Goal: Use online tool/utility: Utilize a website feature to perform a specific function

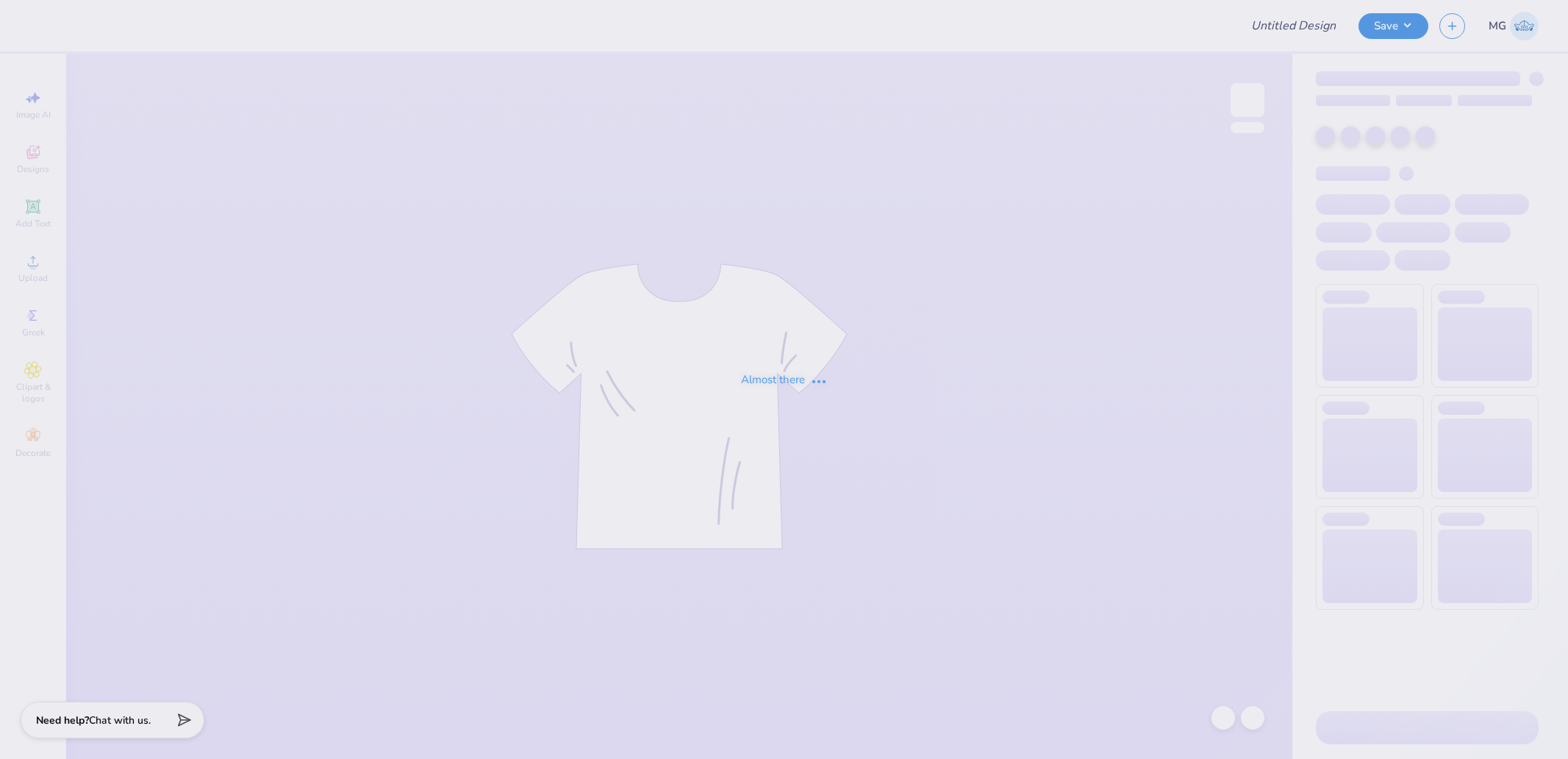
type input "[PERSON_NAME] : [GEOGRAPHIC_DATA]"
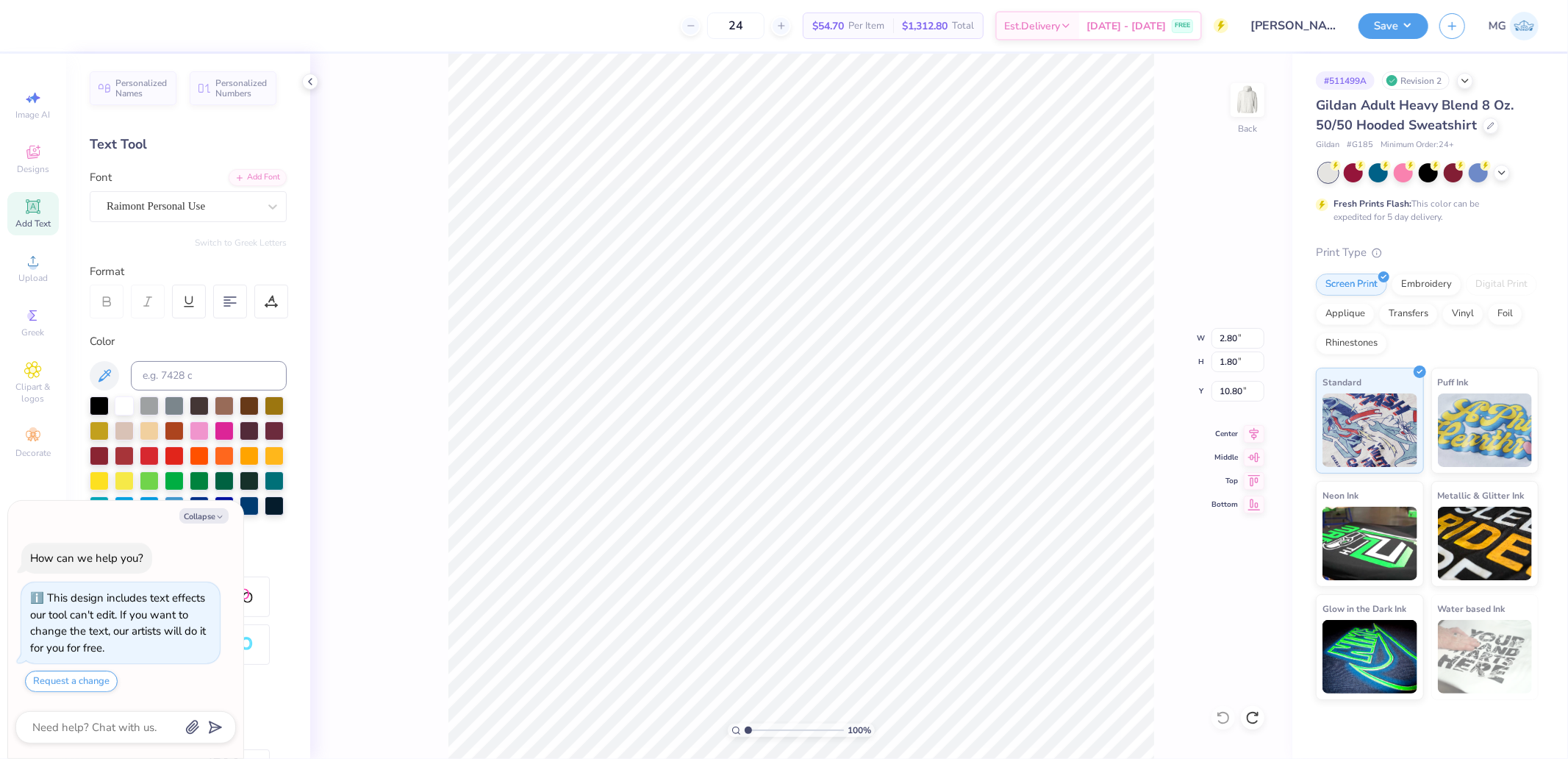
type textarea "x"
type input "5.97"
type input "8.40"
type input "3.00"
click at [40, 262] on icon at bounding box center [33, 261] width 18 height 18
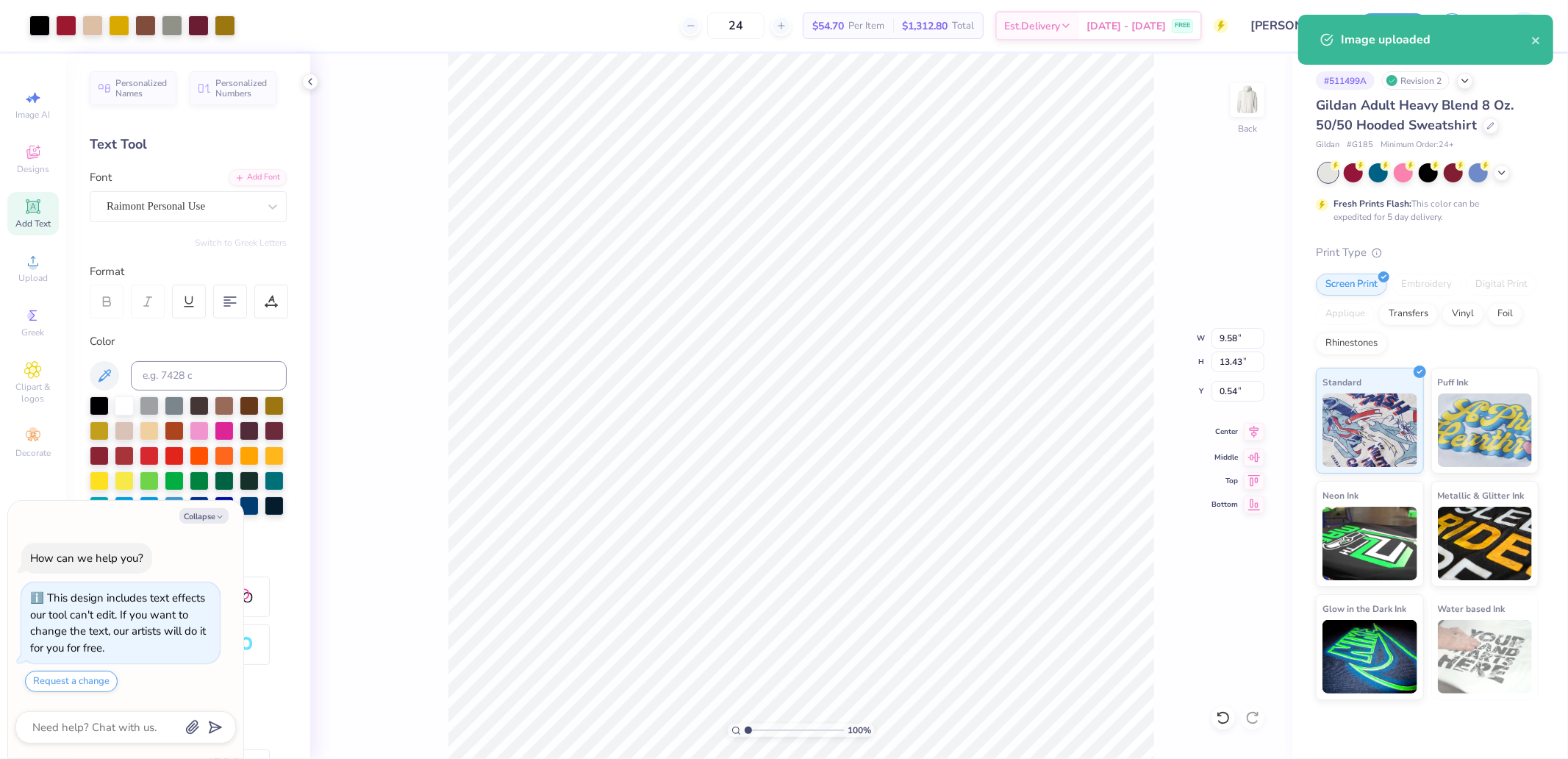
type textarea "x"
type input "6.85"
type input "9.60"
type input "4.36"
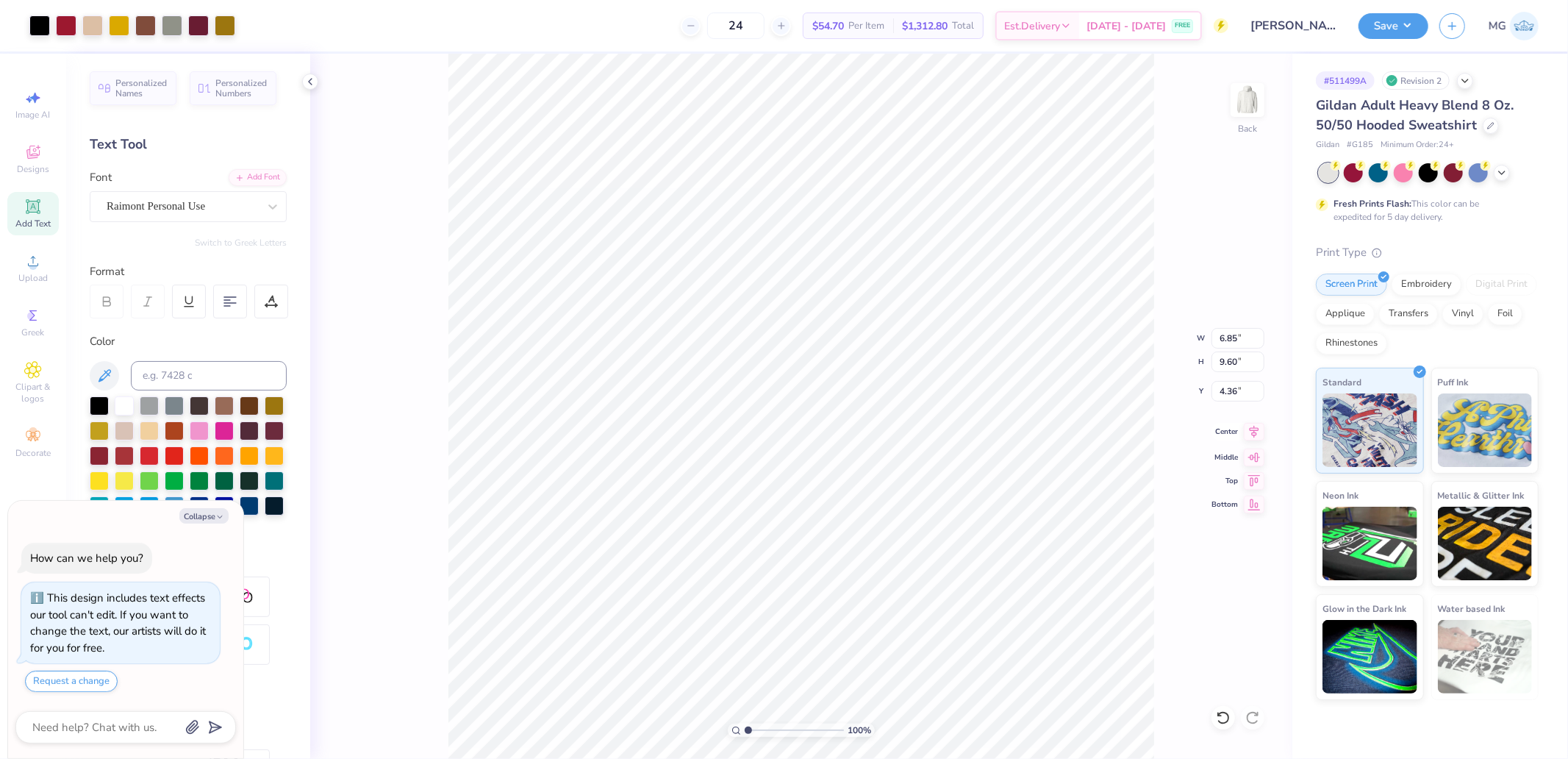
click at [1259, 429] on icon at bounding box center [1254, 431] width 21 height 18
type textarea "x"
type input "1.80"
type textarea "x"
type input "0.86"
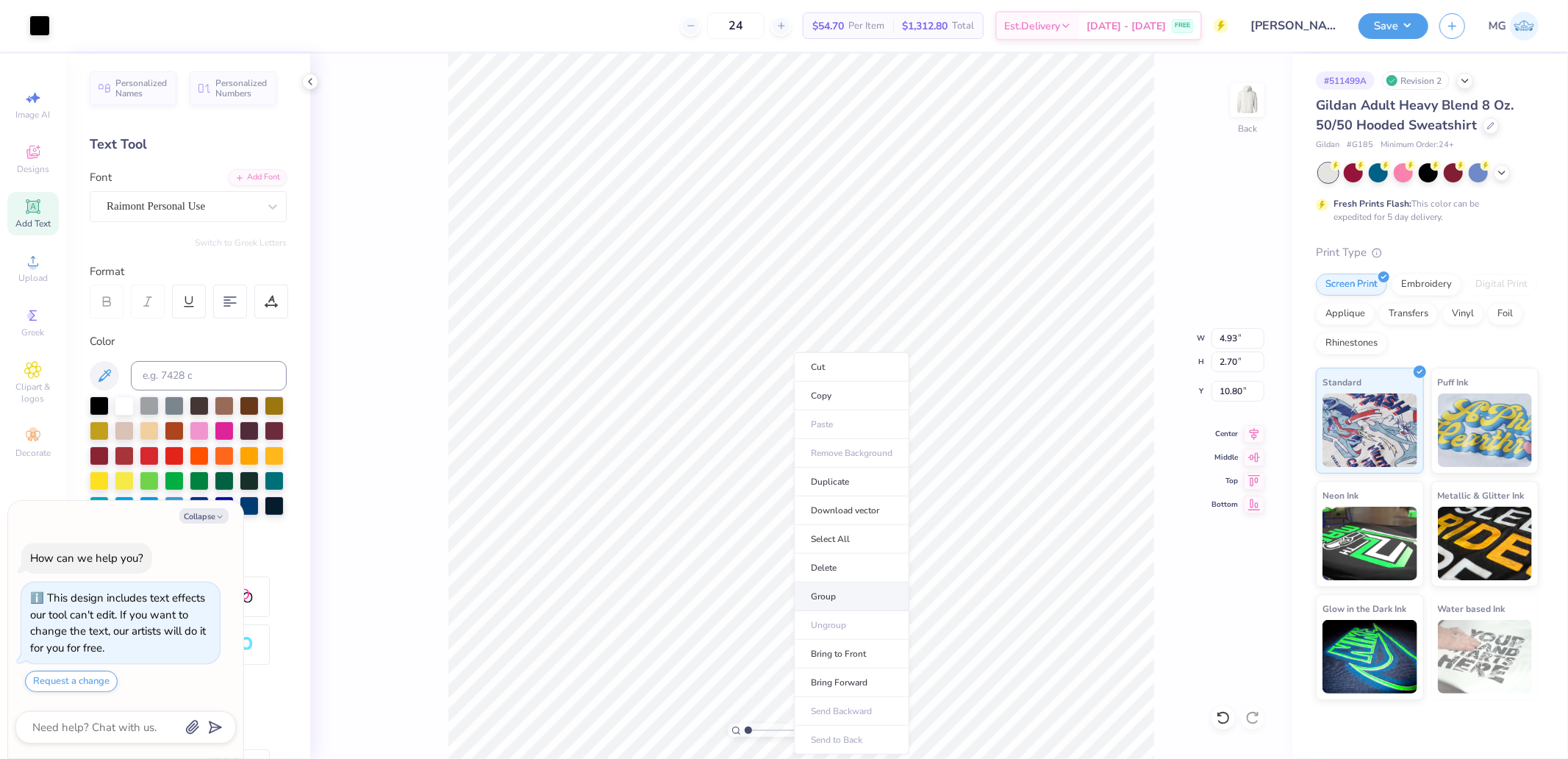
click at [836, 596] on li "Group" at bounding box center [852, 596] width 115 height 28
click at [1257, 438] on icon at bounding box center [1254, 431] width 21 height 18
type textarea "x"
type input "6.85"
type input "9.60"
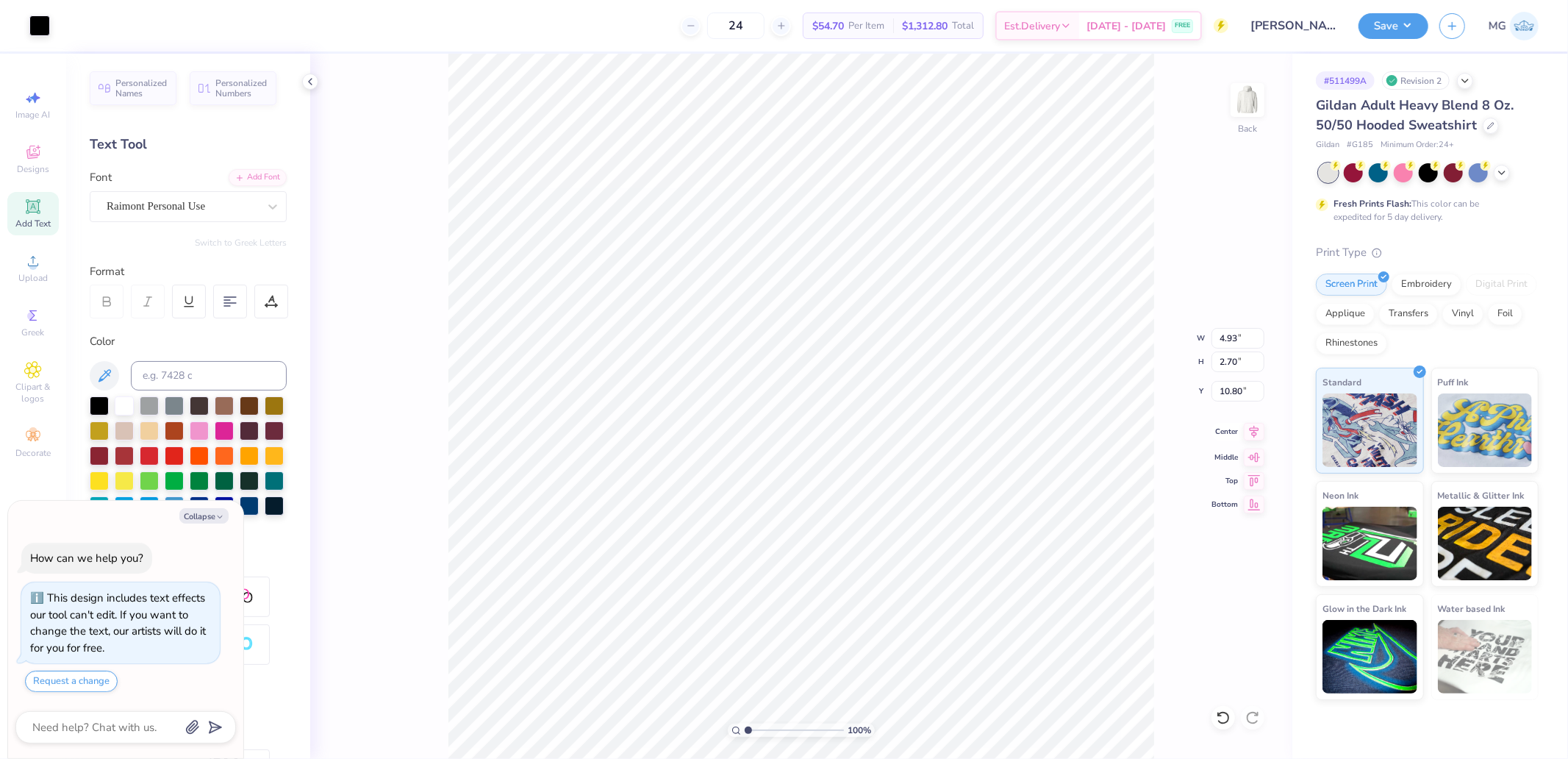
type input "0.86"
click at [1254, 433] on icon at bounding box center [1254, 434] width 9 height 13
type textarea "x"
type input "1.92"
click at [1251, 438] on icon at bounding box center [1254, 431] width 21 height 18
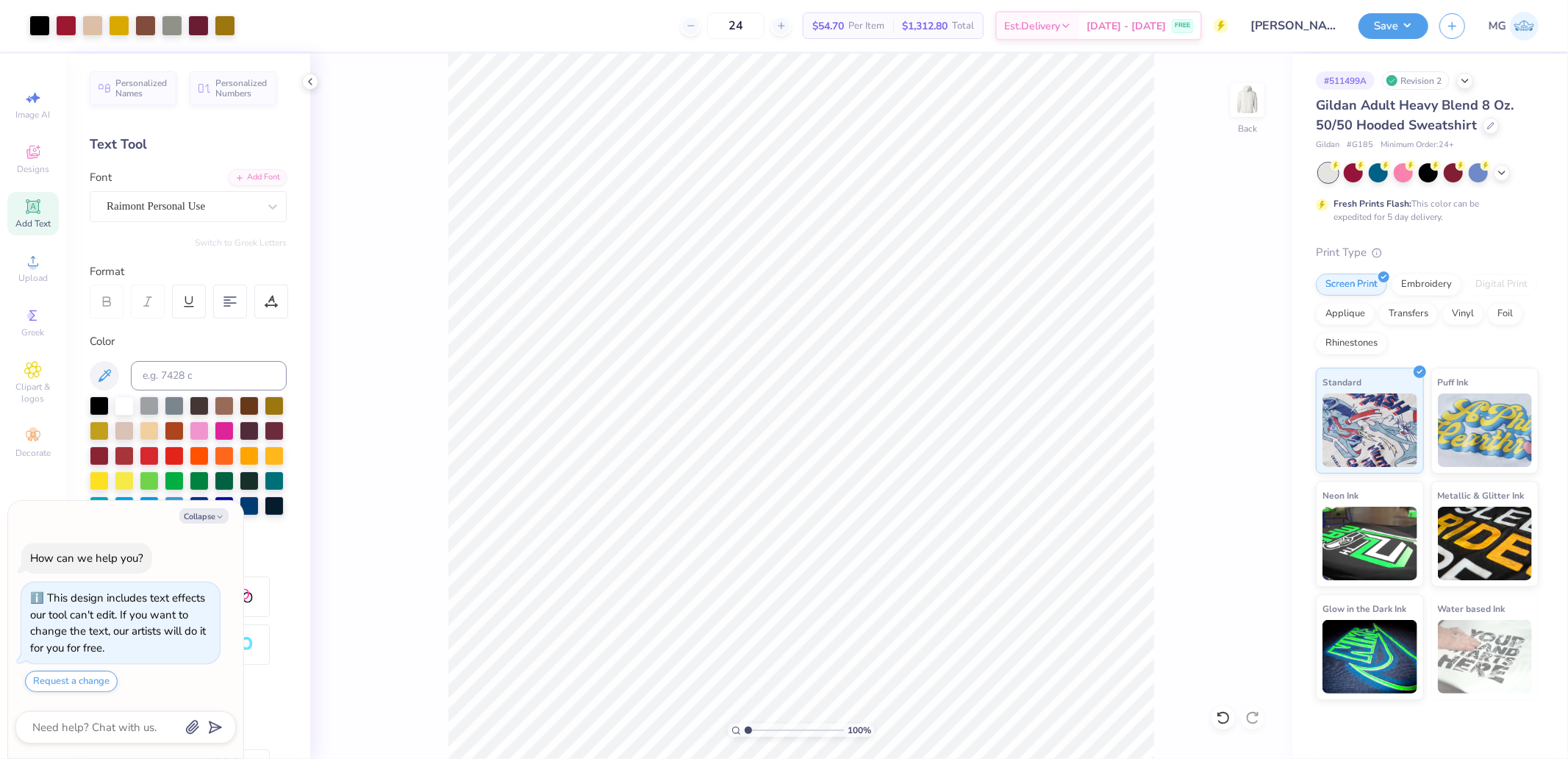
type textarea "x"
click at [1240, 369] on input "11.58" at bounding box center [1238, 362] width 53 height 21
type input "10.5"
type textarea "x"
type input "6.21"
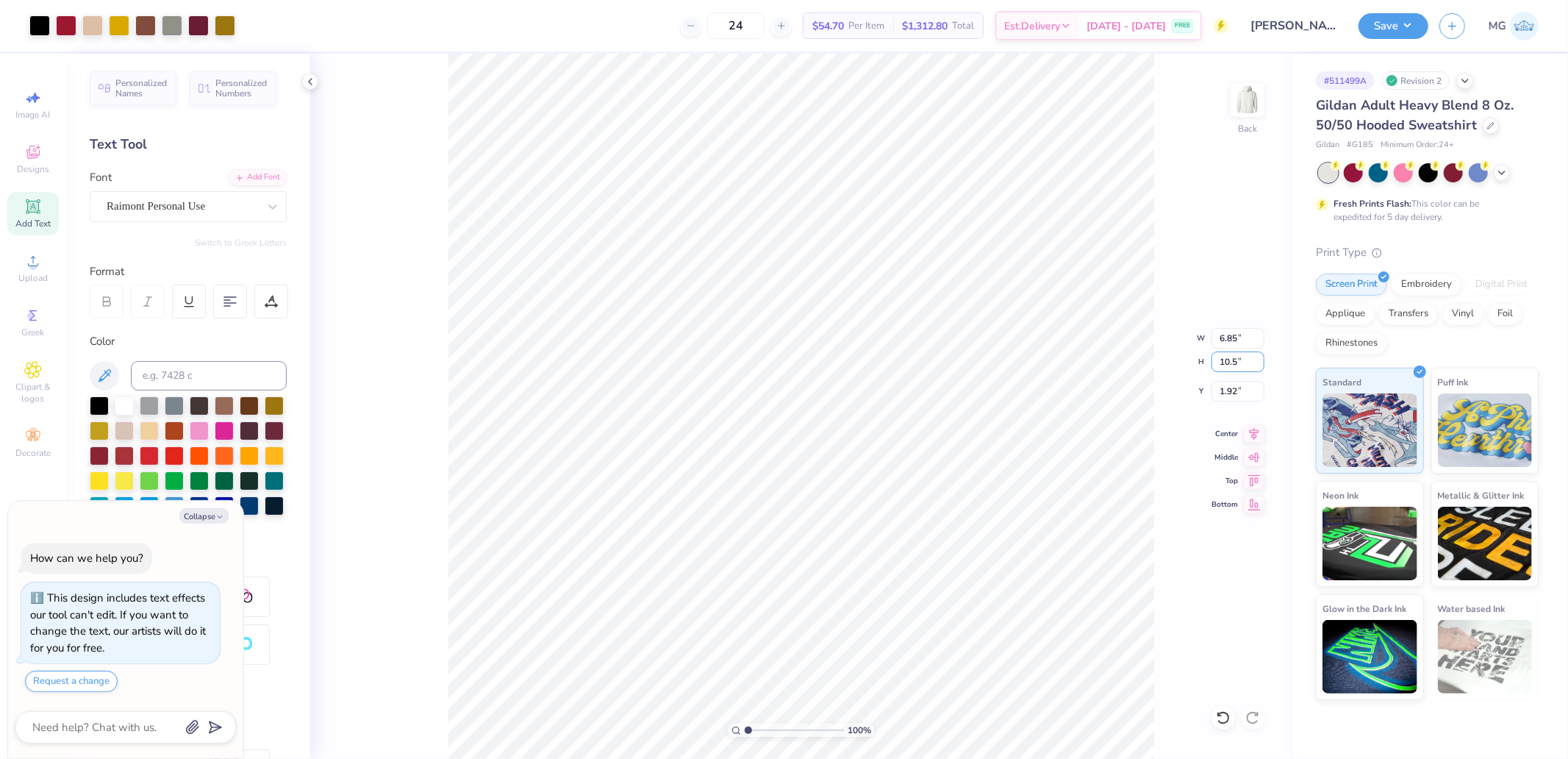
type input "10.50"
type input "2.46"
type textarea "x"
click at [1239, 390] on input "2.46" at bounding box center [1238, 392] width 53 height 21
type input "2"
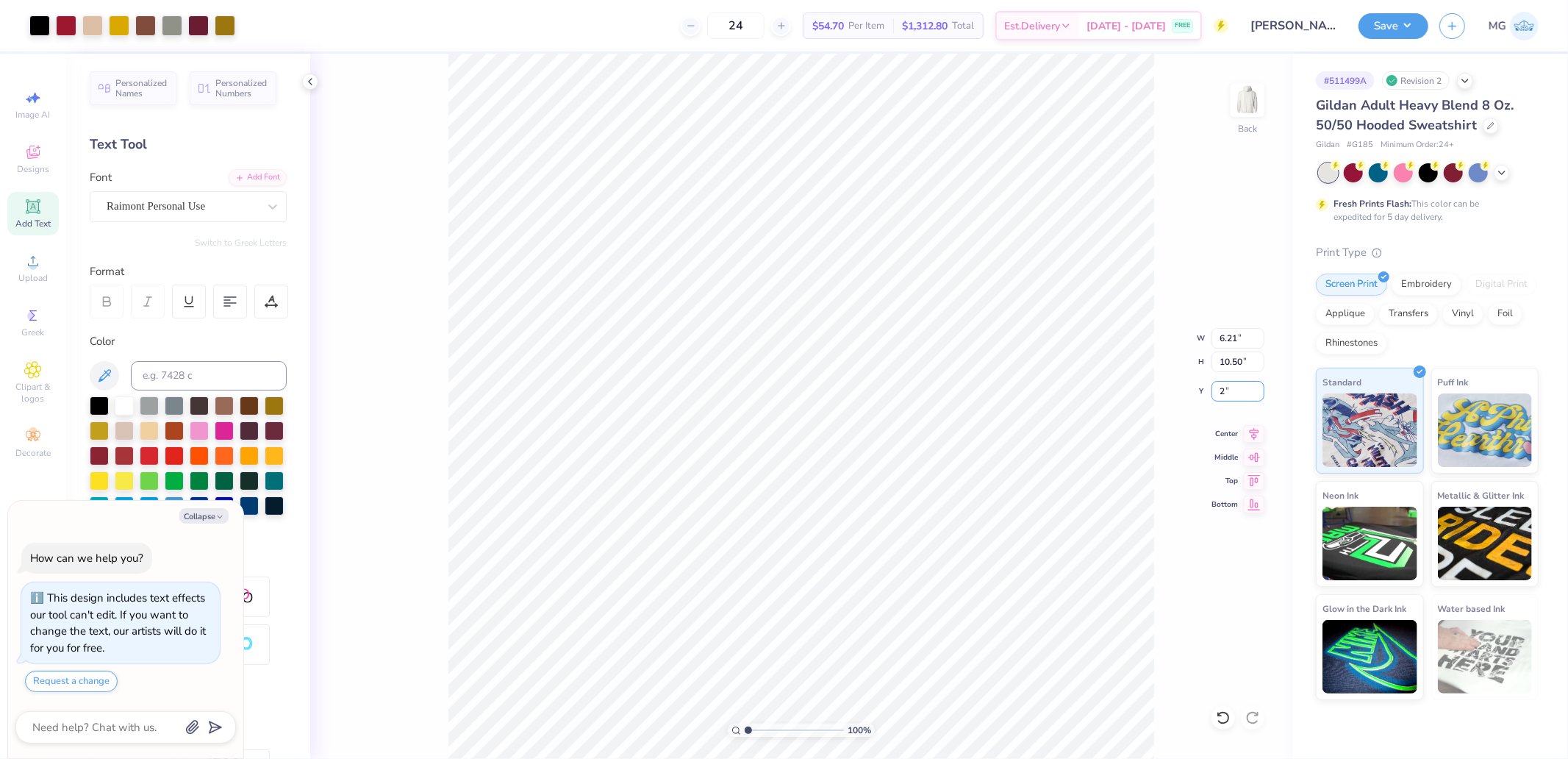
type textarea "x"
type input "2.00"
click at [1393, 19] on button "Save" at bounding box center [1393, 24] width 70 height 26
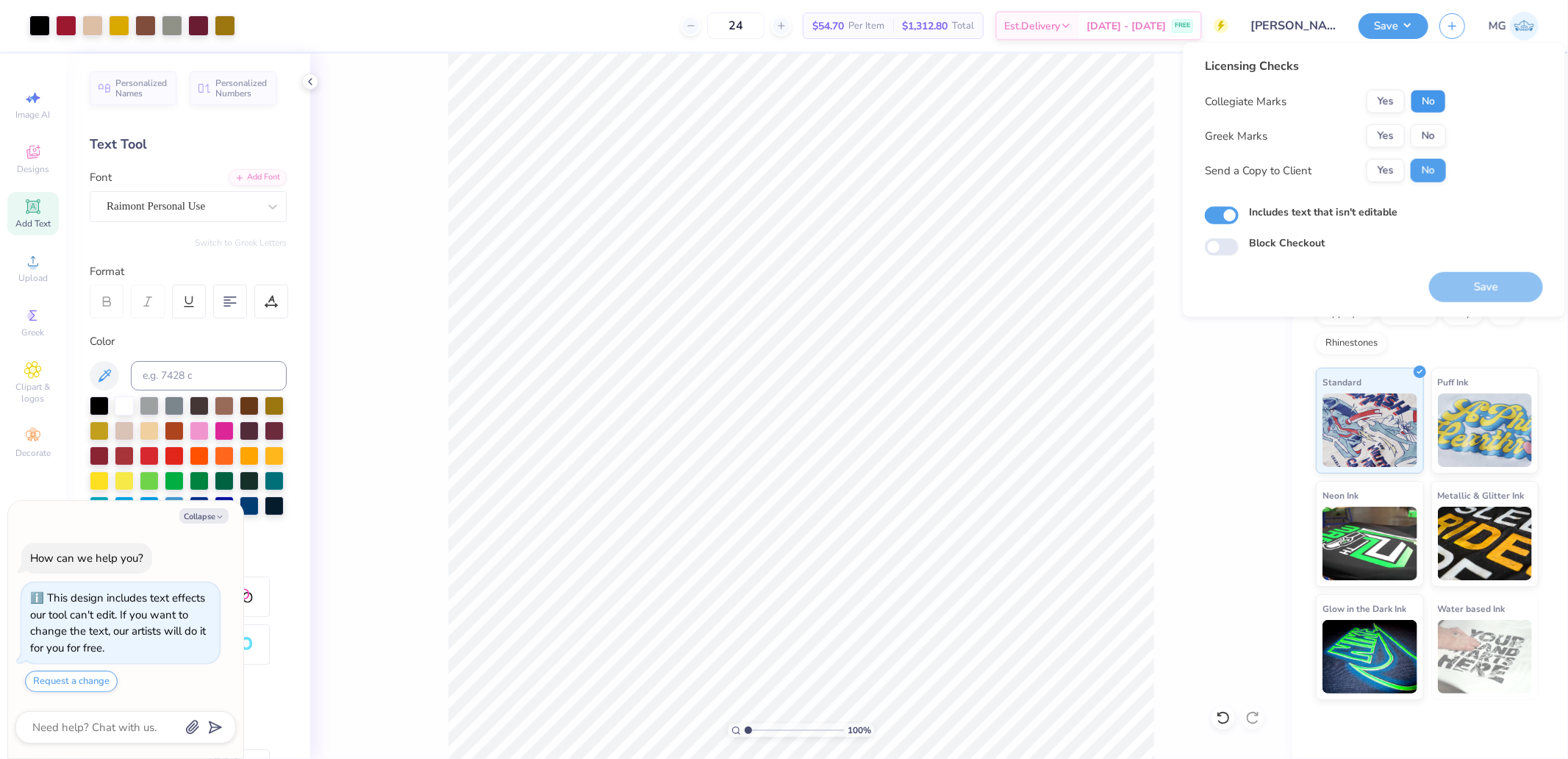
click at [1414, 99] on button "No" at bounding box center [1428, 101] width 35 height 23
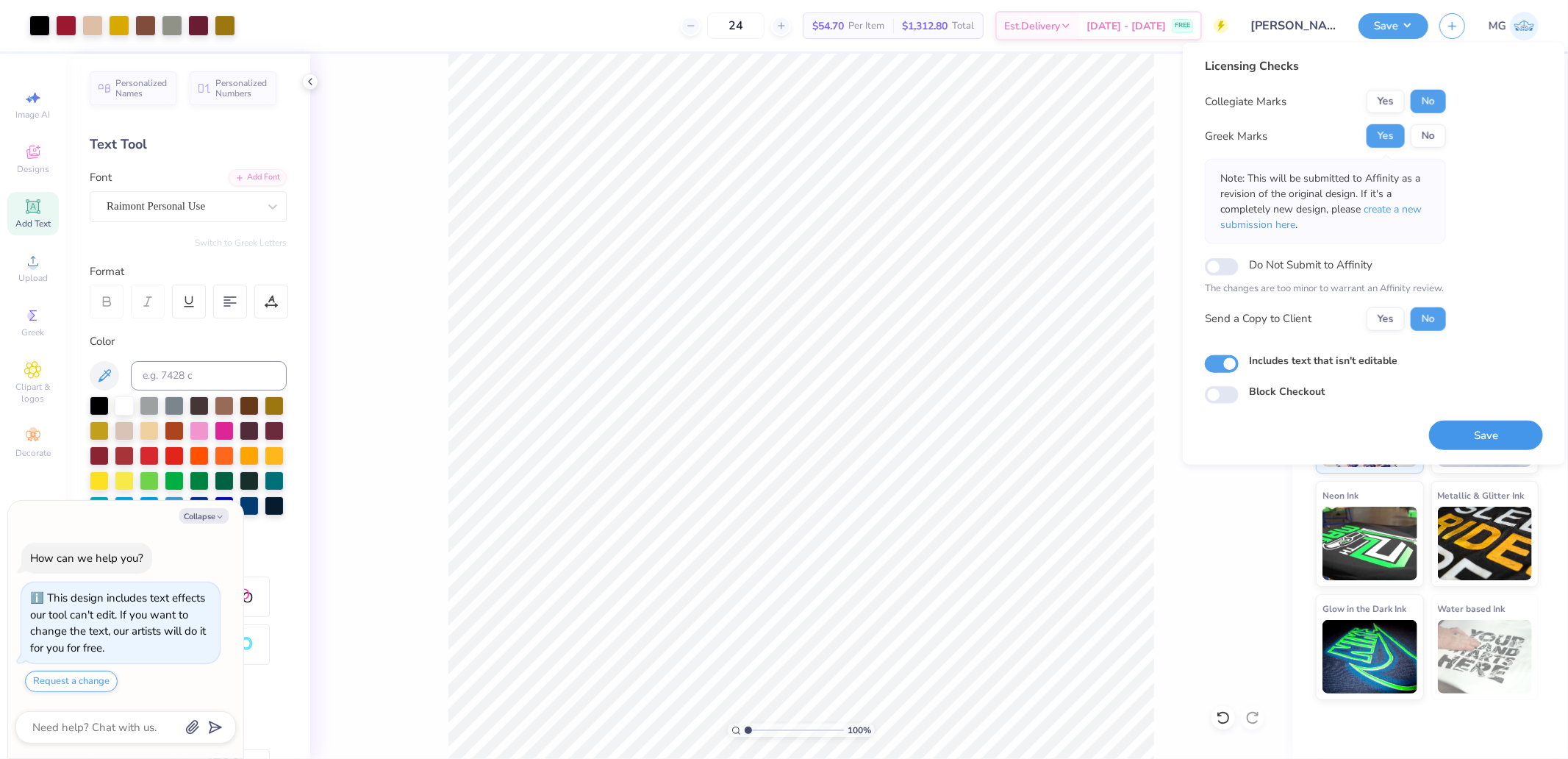
click at [1474, 428] on button "Save" at bounding box center [1485, 435] width 114 height 30
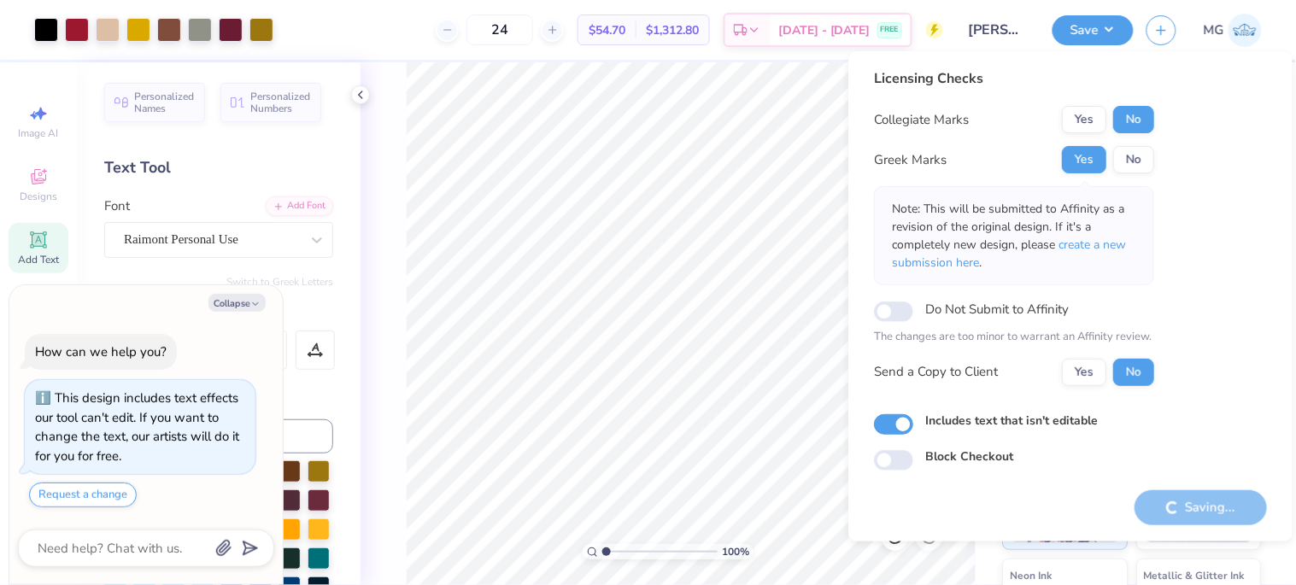
type textarea "x"
